Goal: Ask a question

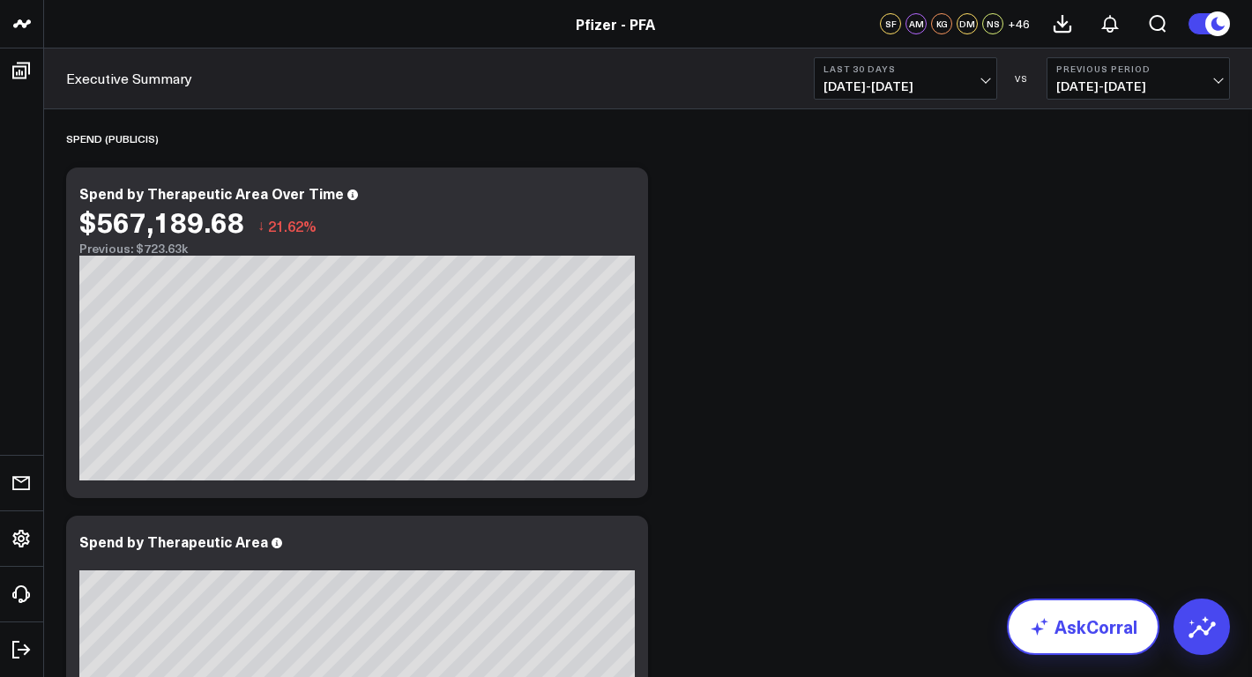
click at [1044, 624] on icon at bounding box center [1039, 626] width 21 height 21
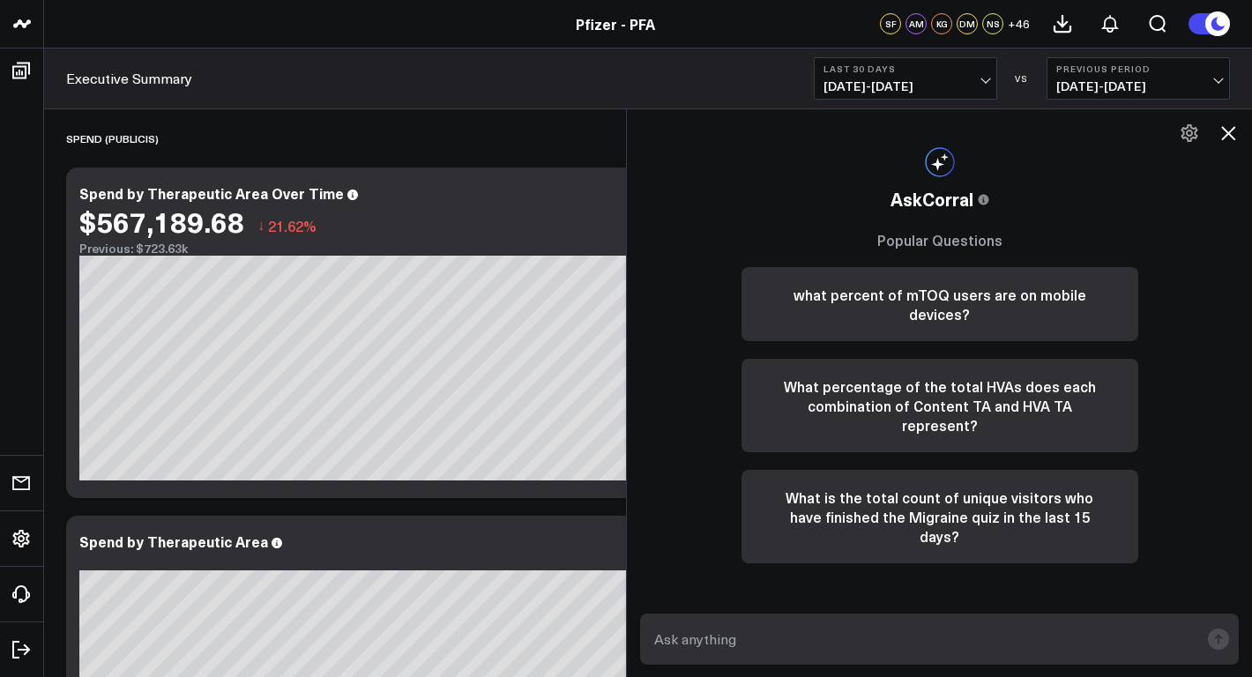
click at [931, 642] on textarea at bounding box center [924, 640] width 549 height 32
paste textarea "https://www.pfizerforall.com/covid-19/"
type textarea "explore a pfizer treatment option CTA performance on https://www.pfizerforall.c…"
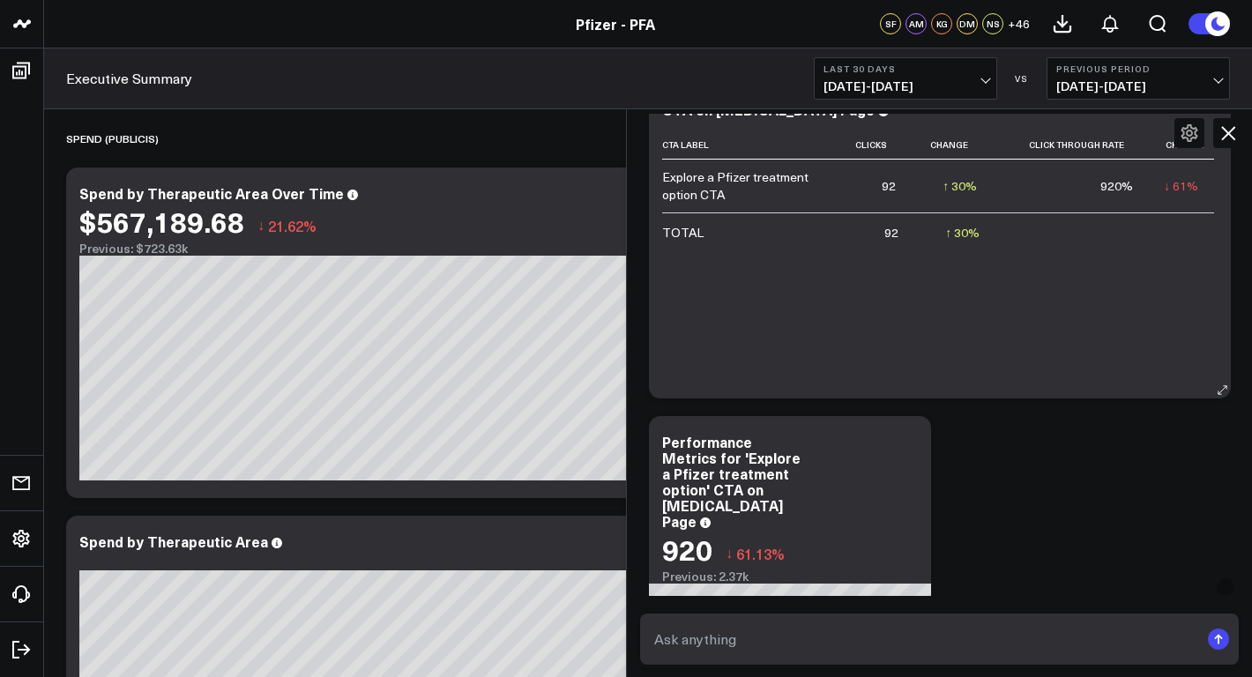
scroll to position [684, 0]
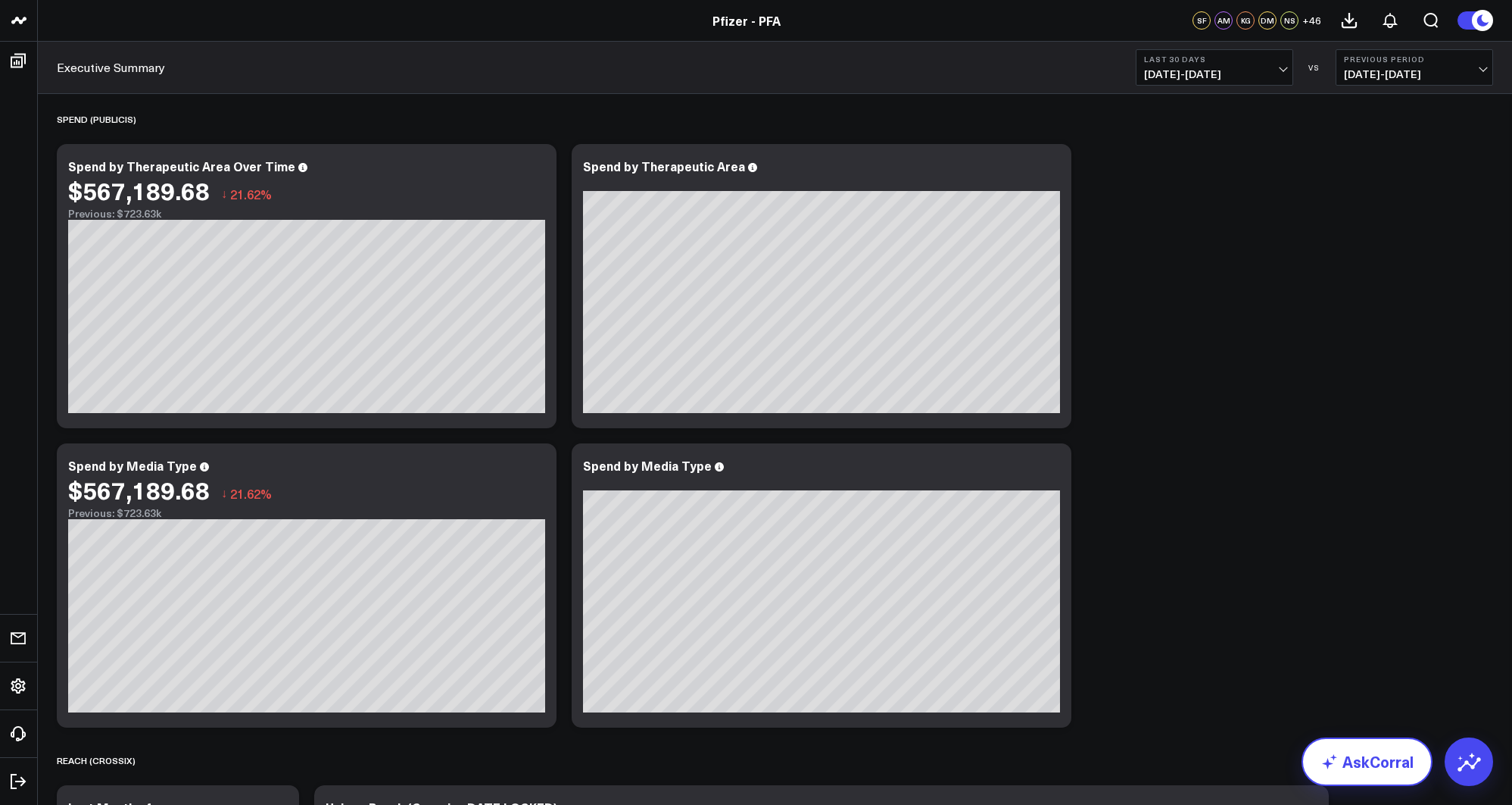
click at [1356, 771] on link "AskCorral" at bounding box center [1367, 761] width 131 height 48
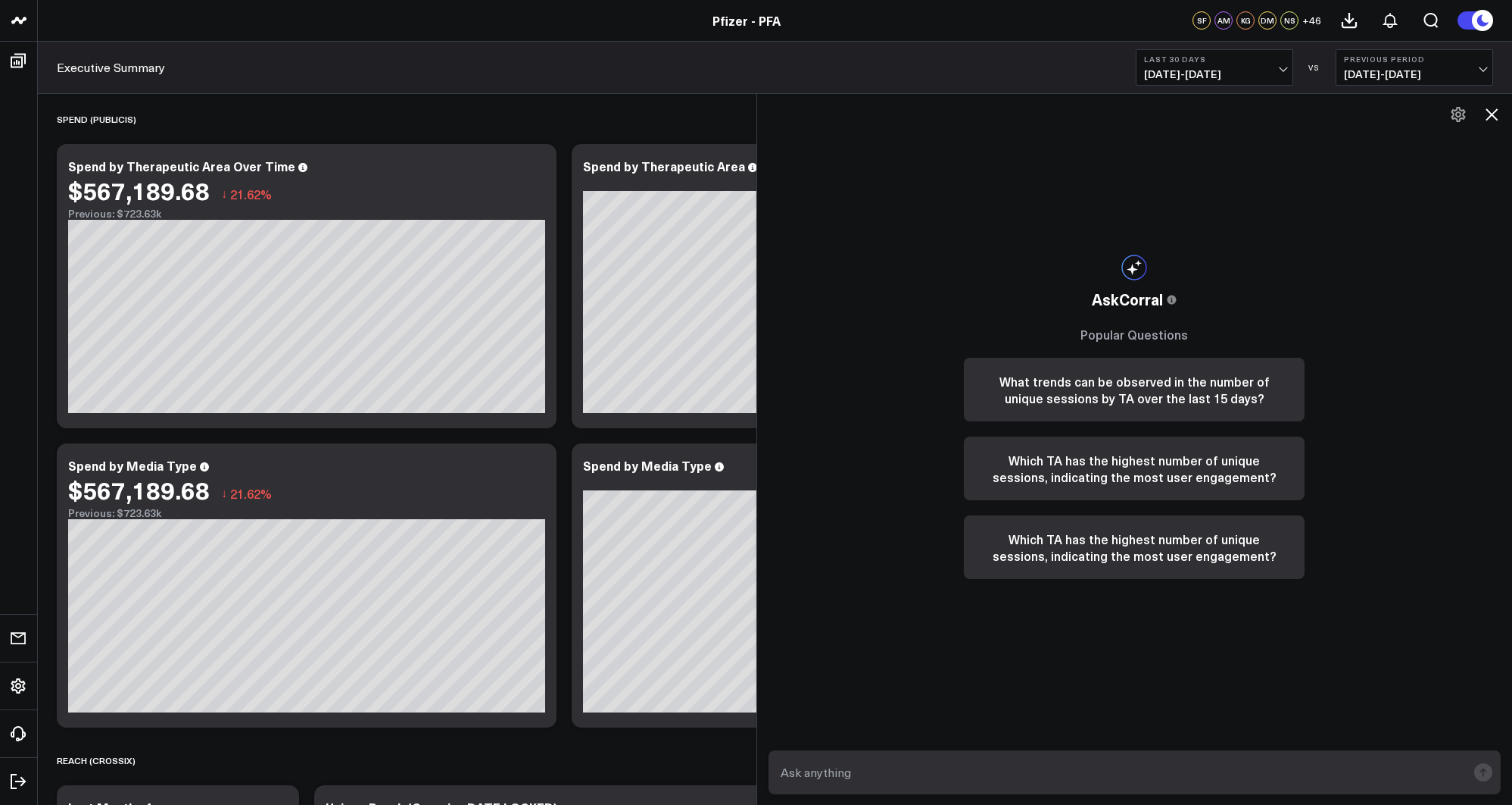
click at [1100, 766] on textarea at bounding box center [1122, 772] width 690 height 27
type textarea "how mnay clicks does the [MEDICAL_DATA] screener get from the homepage on pfize…"
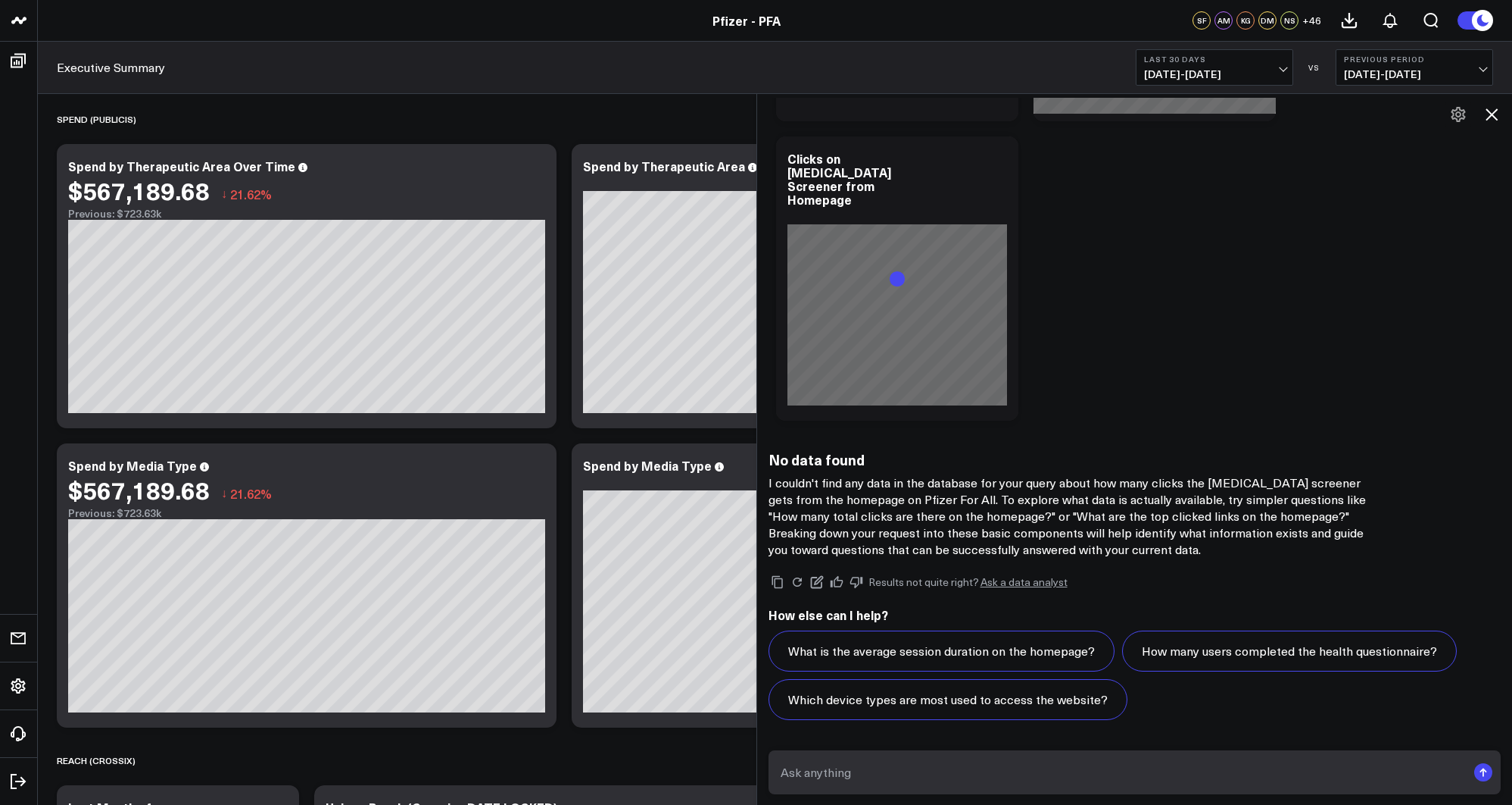
scroll to position [1089, 0]
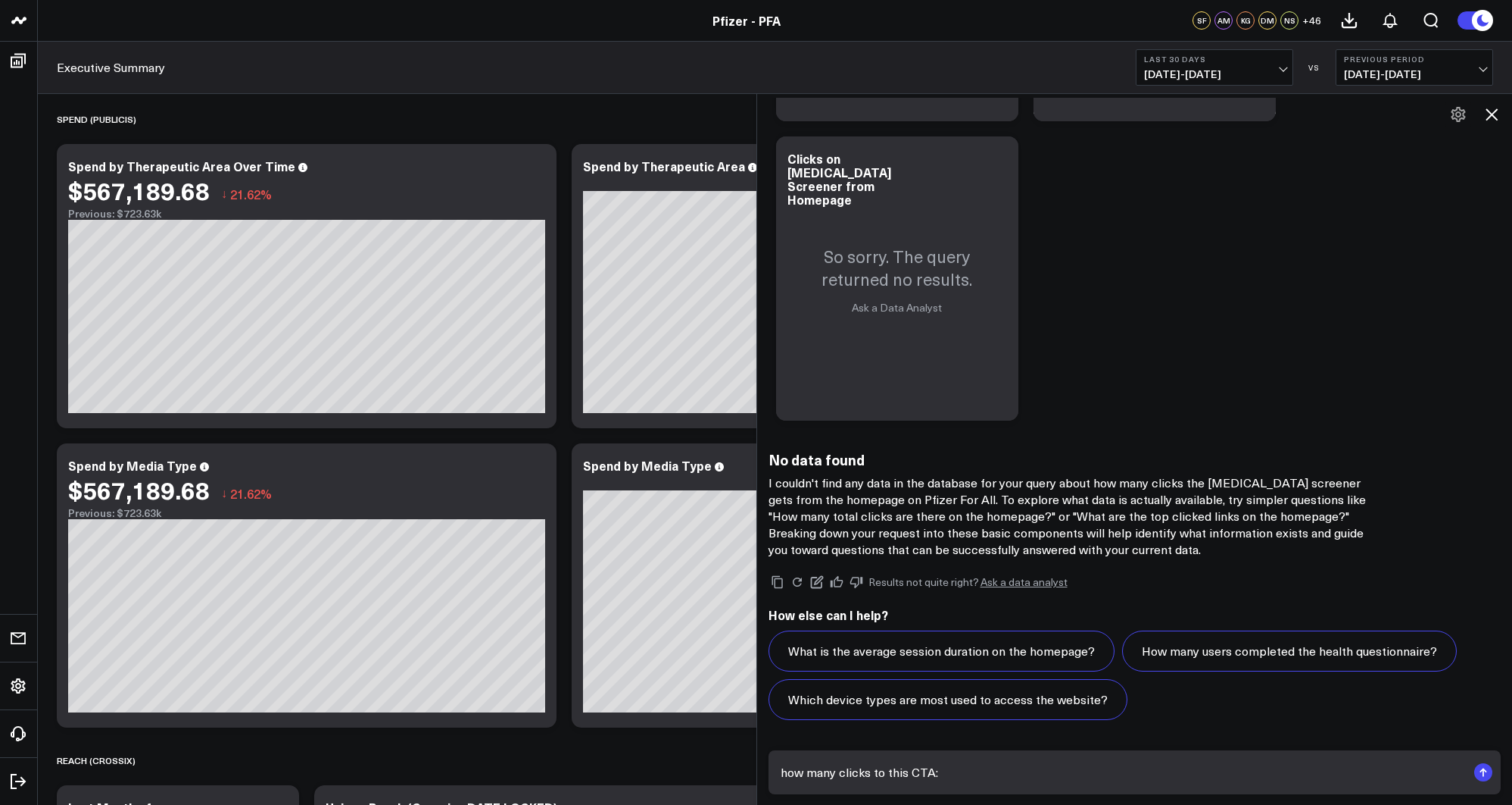
paste textarea "[URL][DOMAIN_NAME][MEDICAL_DATA]"
type textarea "how many clicks to this CTA: [URL][DOMAIN_NAME][MEDICAL_DATA]"
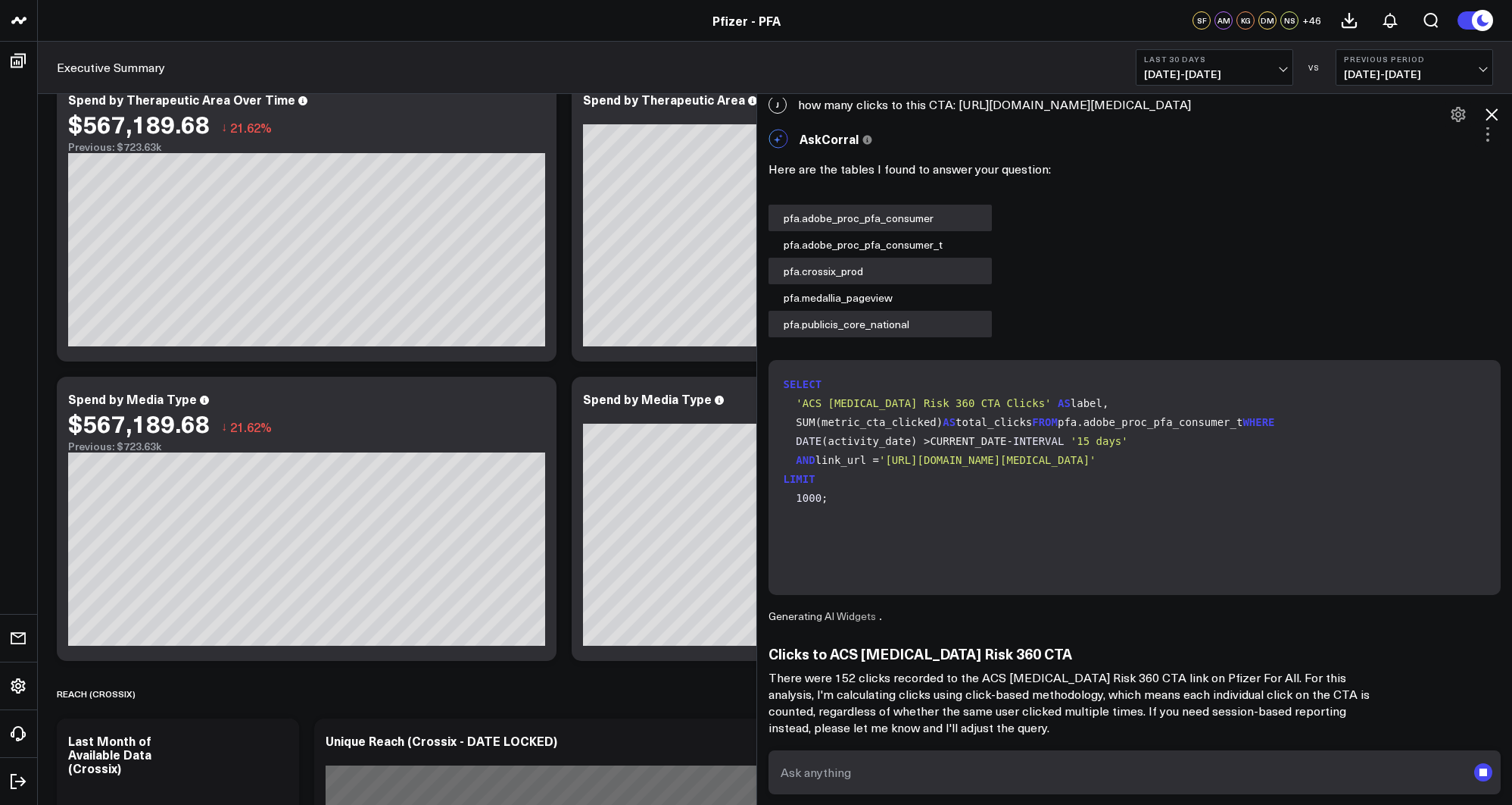
scroll to position [74, 0]
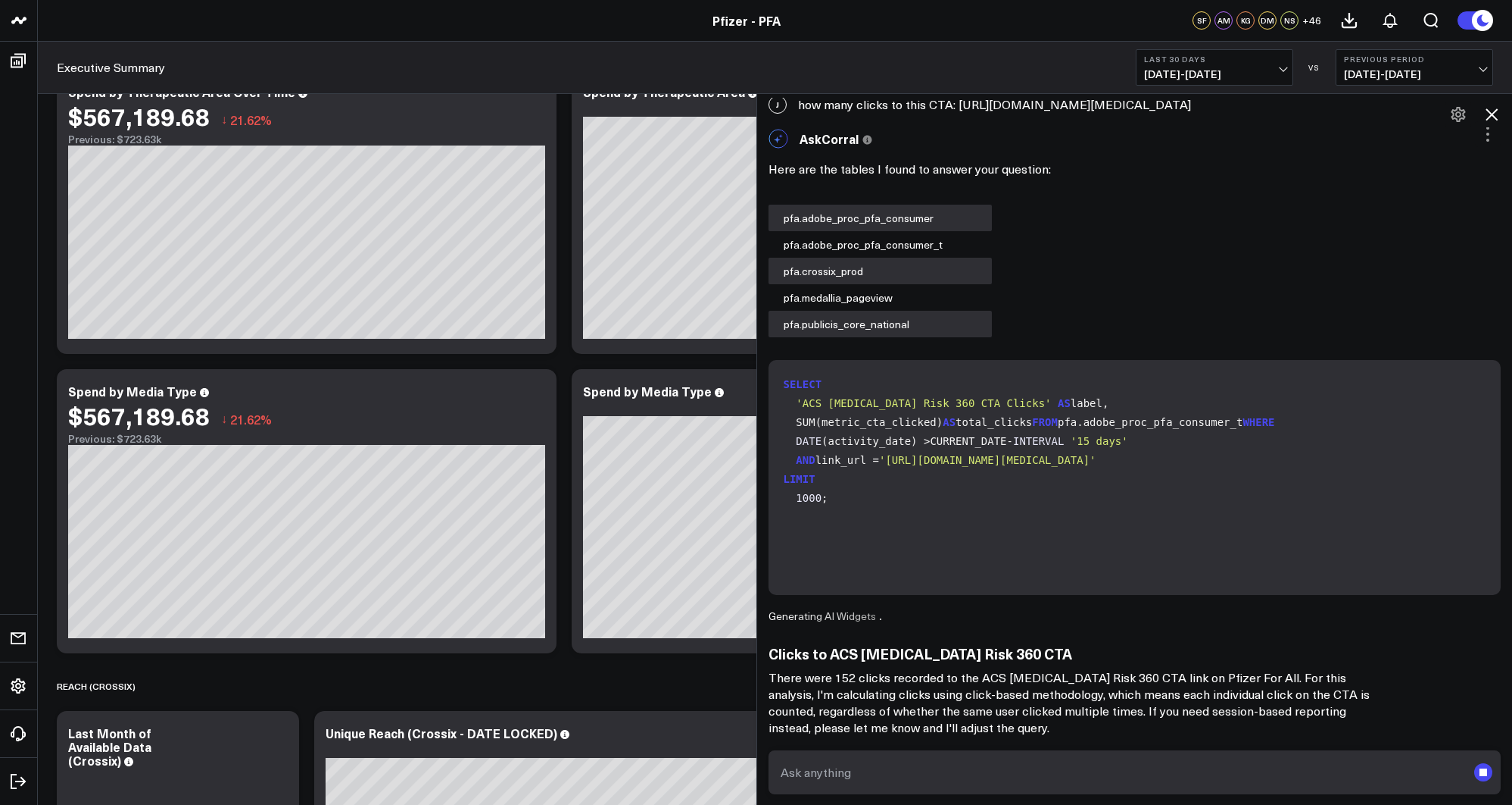
click at [1006, 762] on textarea at bounding box center [1122, 772] width 690 height 27
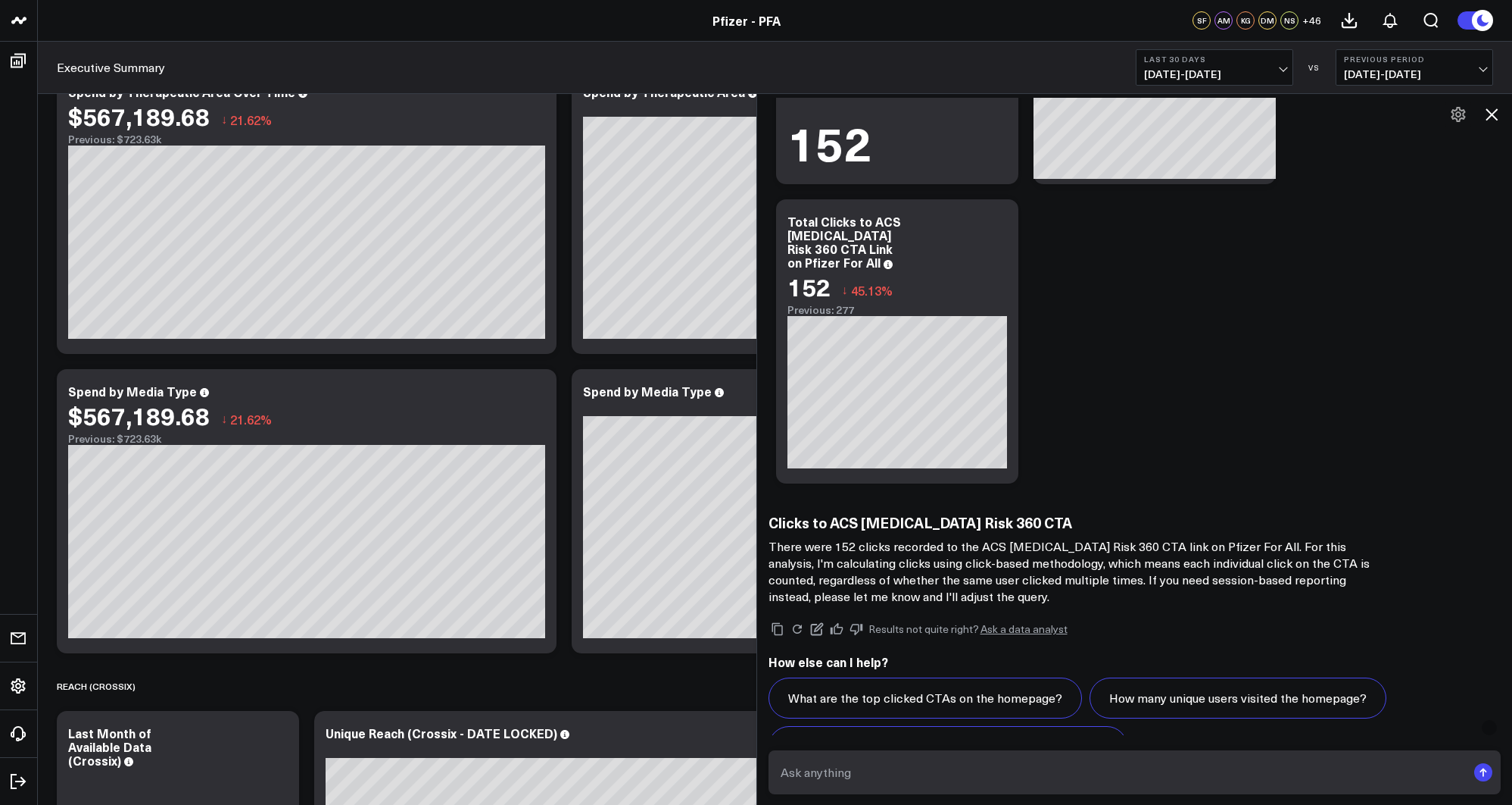
scroll to position [2345, 0]
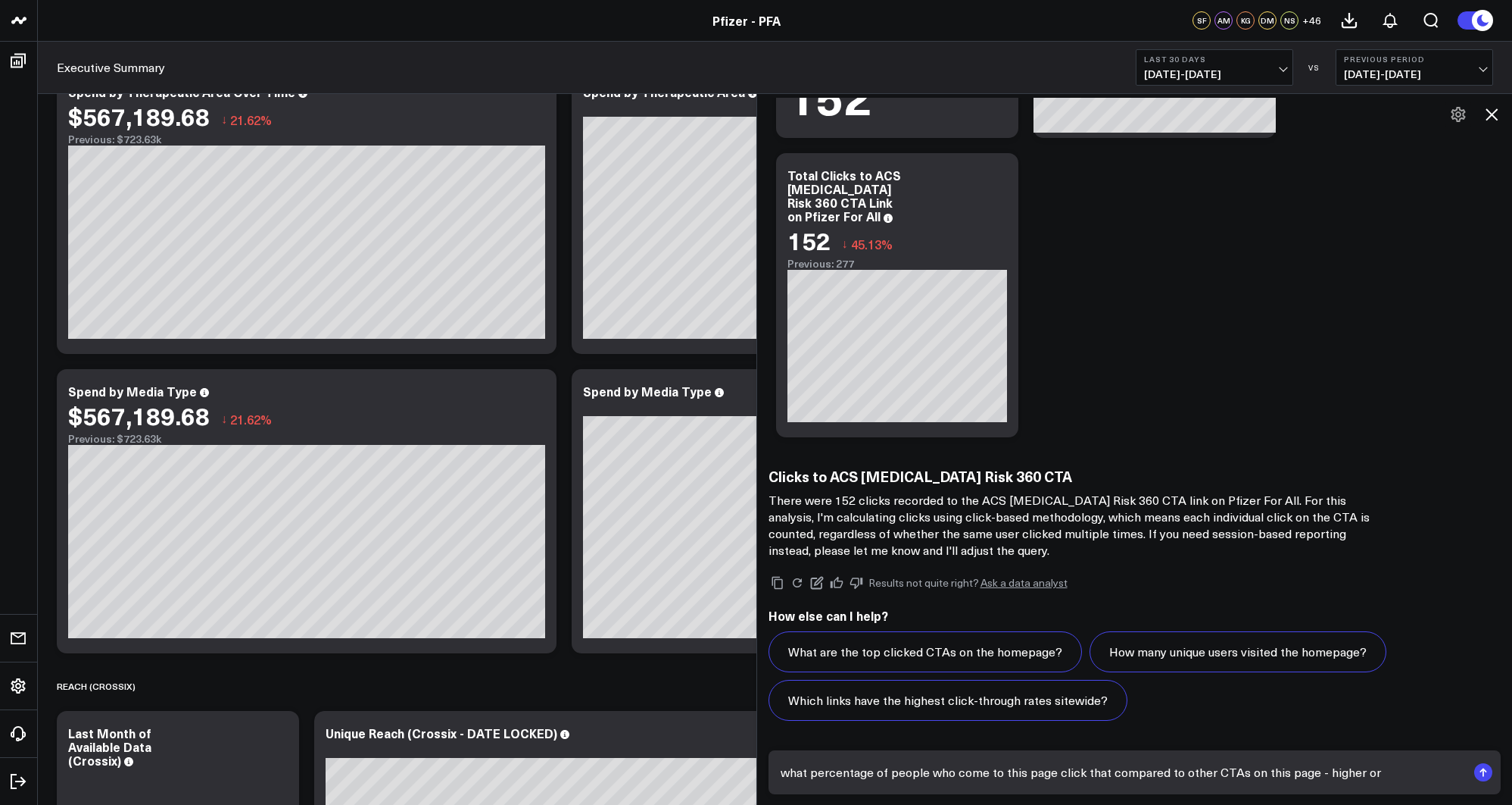
type textarea "what percentage of people who come to this page click that compared to other CT…"
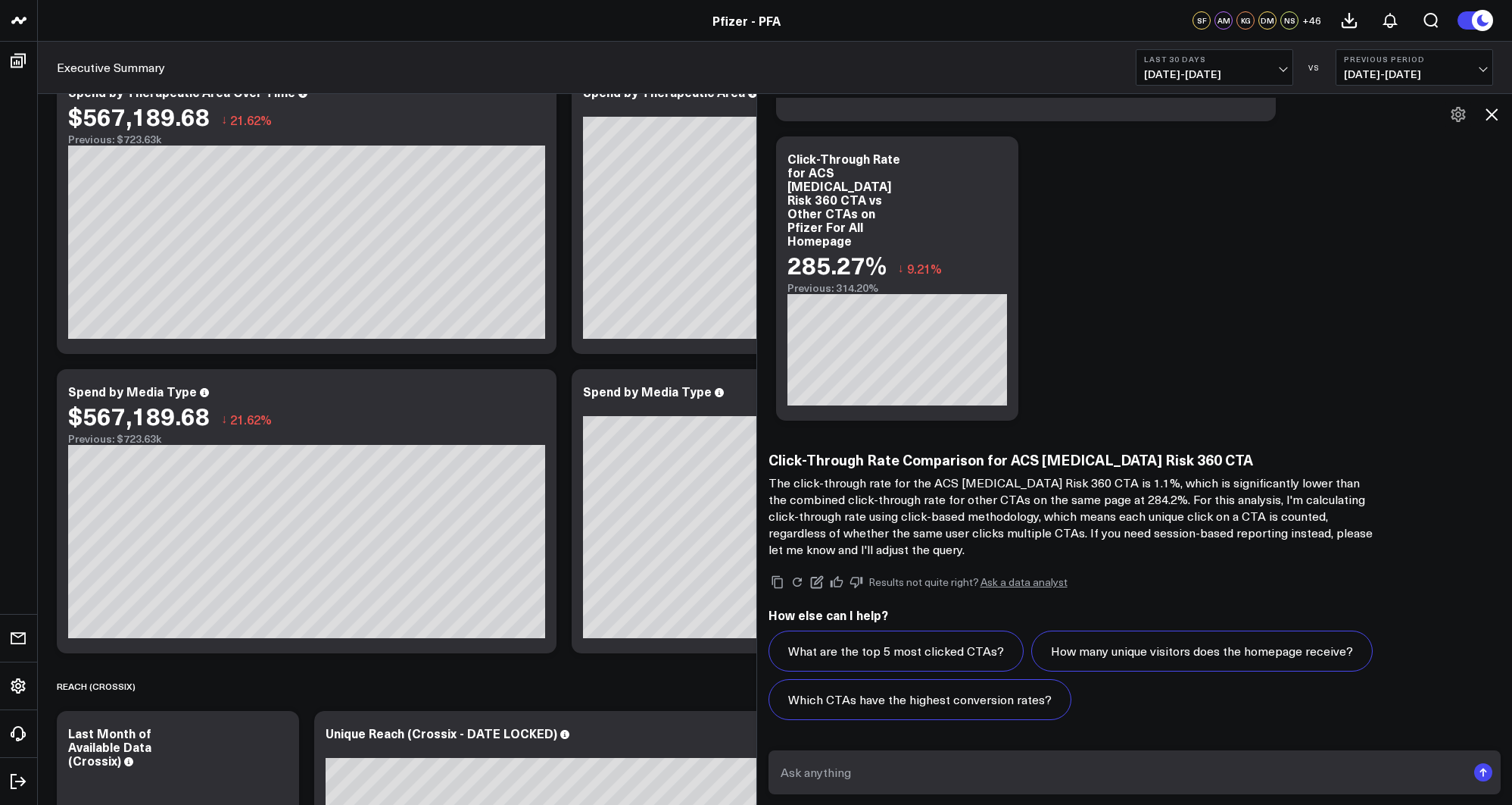
scroll to position [3619, 0]
click at [1054, 765] on textarea at bounding box center [1122, 772] width 690 height 27
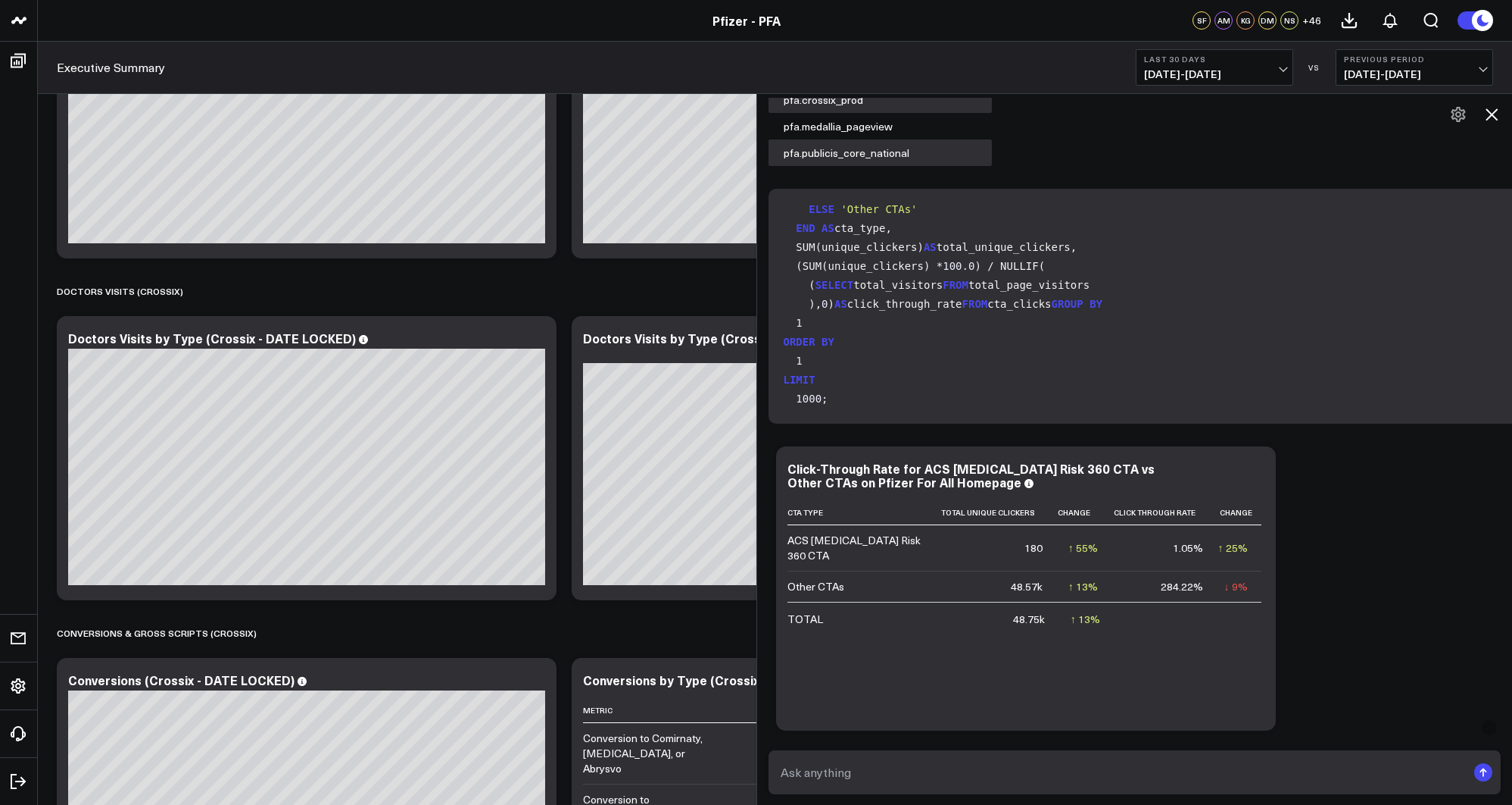
scroll to position [3015, 0]
